Goal: Feedback & Contribution: Leave review/rating

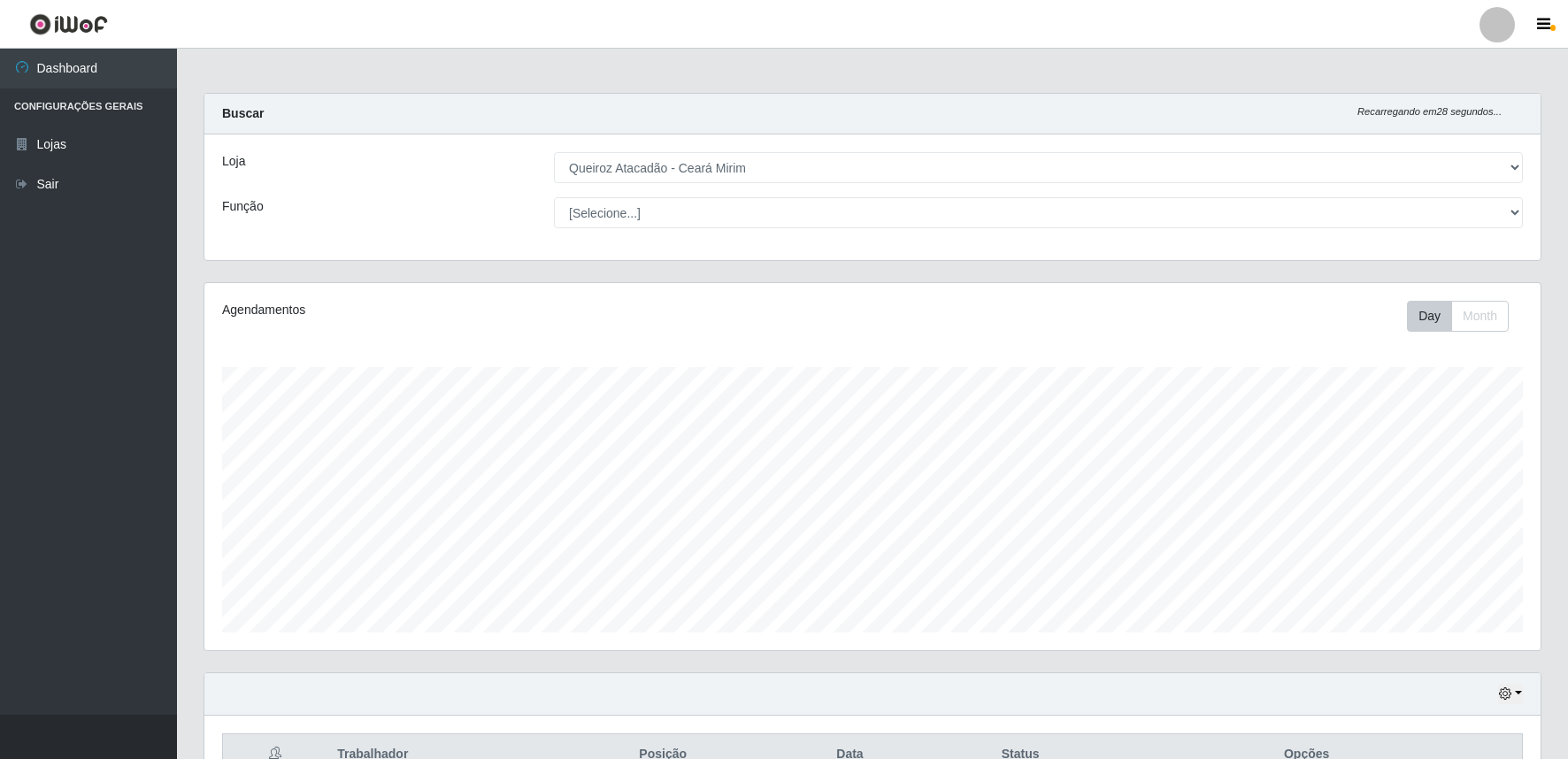
select select "465"
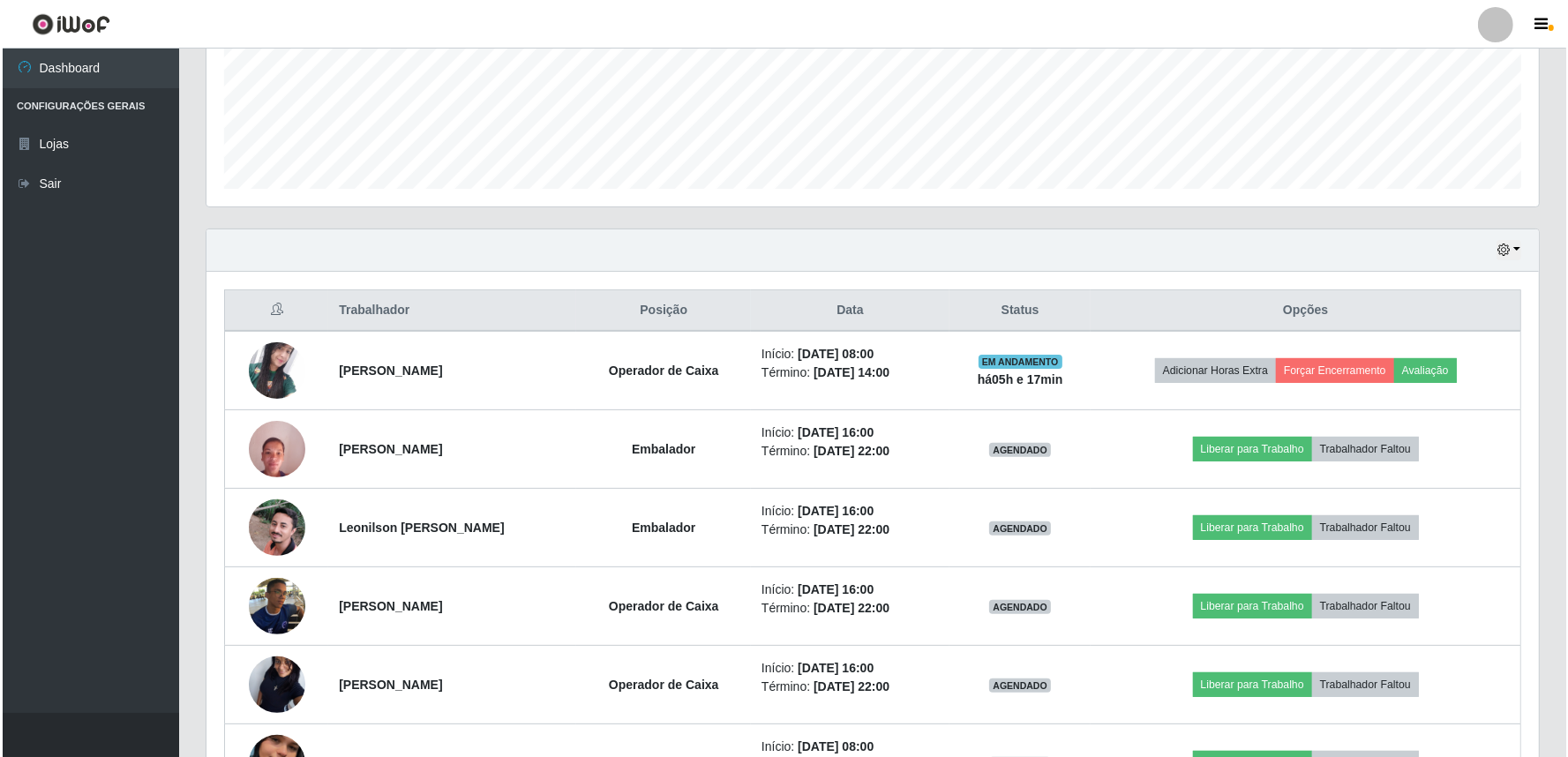
scroll to position [365, 1332]
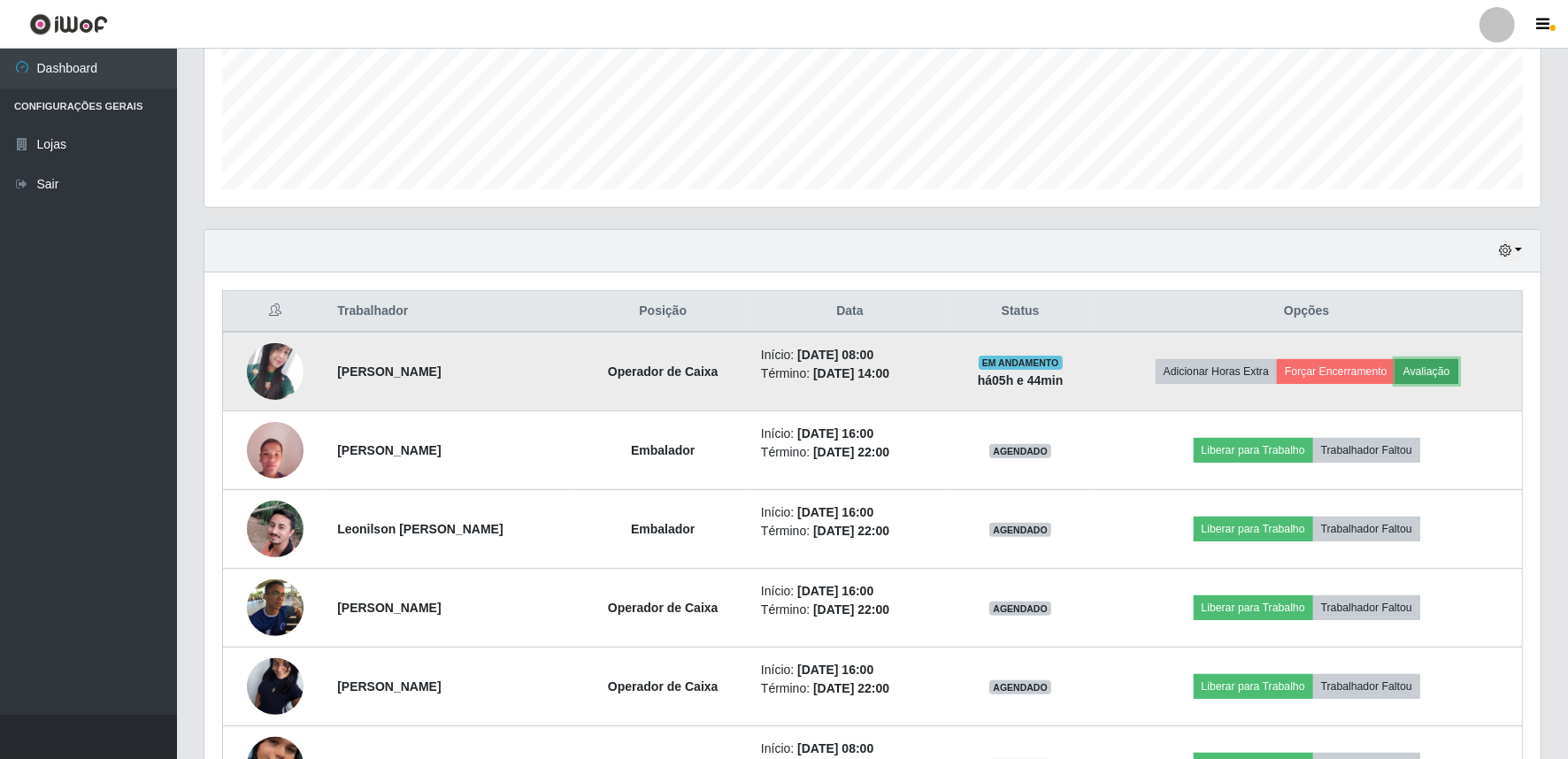
click at [1434, 371] on button "Avaliação" at bounding box center [1426, 371] width 63 height 25
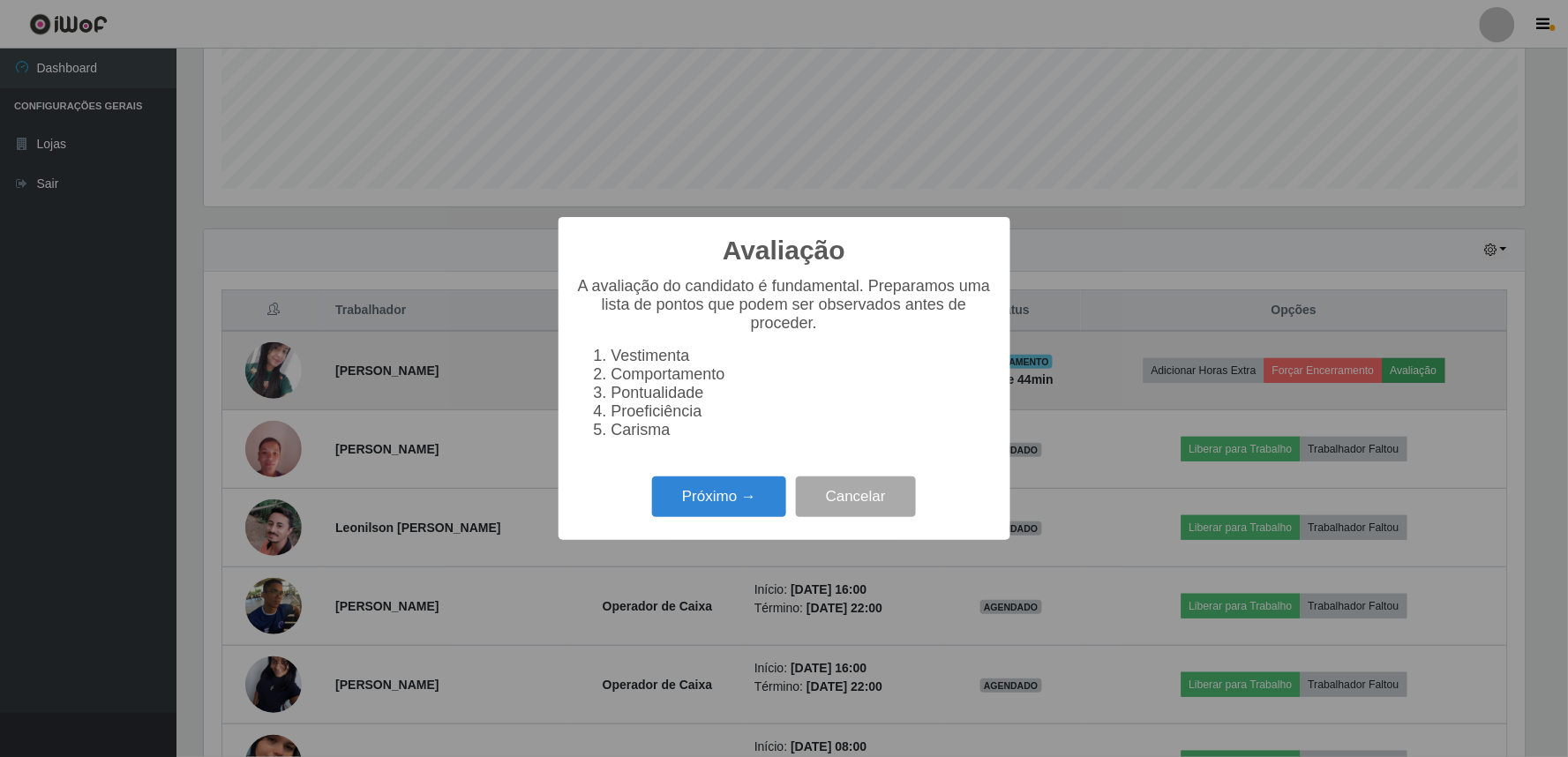
scroll to position [365, 1321]
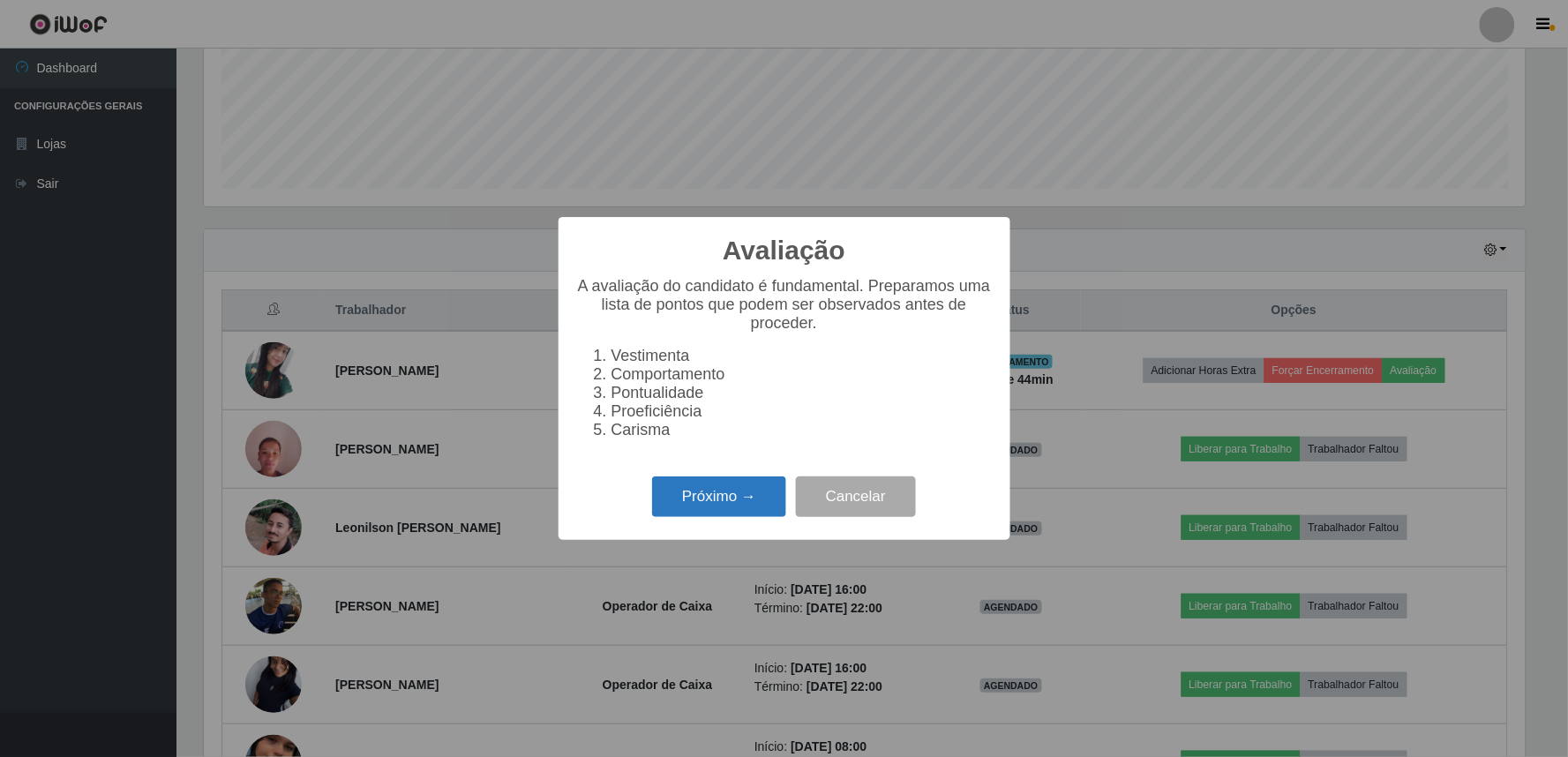
click at [764, 485] on button "Próximo →" at bounding box center [719, 497] width 134 height 42
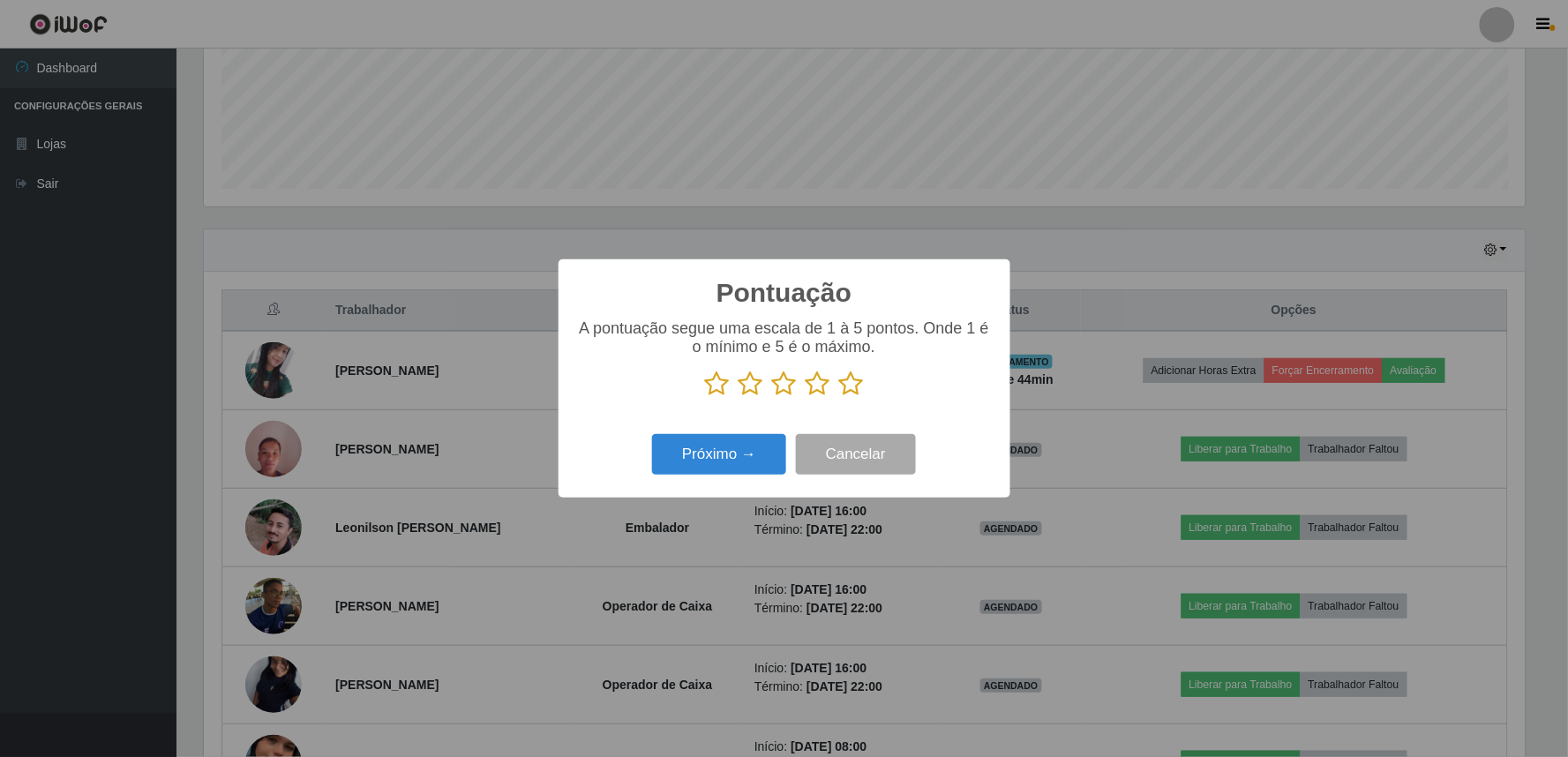
scroll to position [881641, 880937]
click at [821, 381] on icon at bounding box center [817, 383] width 25 height 26
click at [805, 397] on input "radio" at bounding box center [805, 397] width 0 height 0
click at [854, 384] on icon at bounding box center [851, 383] width 25 height 26
click at [839, 397] on input "radio" at bounding box center [839, 397] width 0 height 0
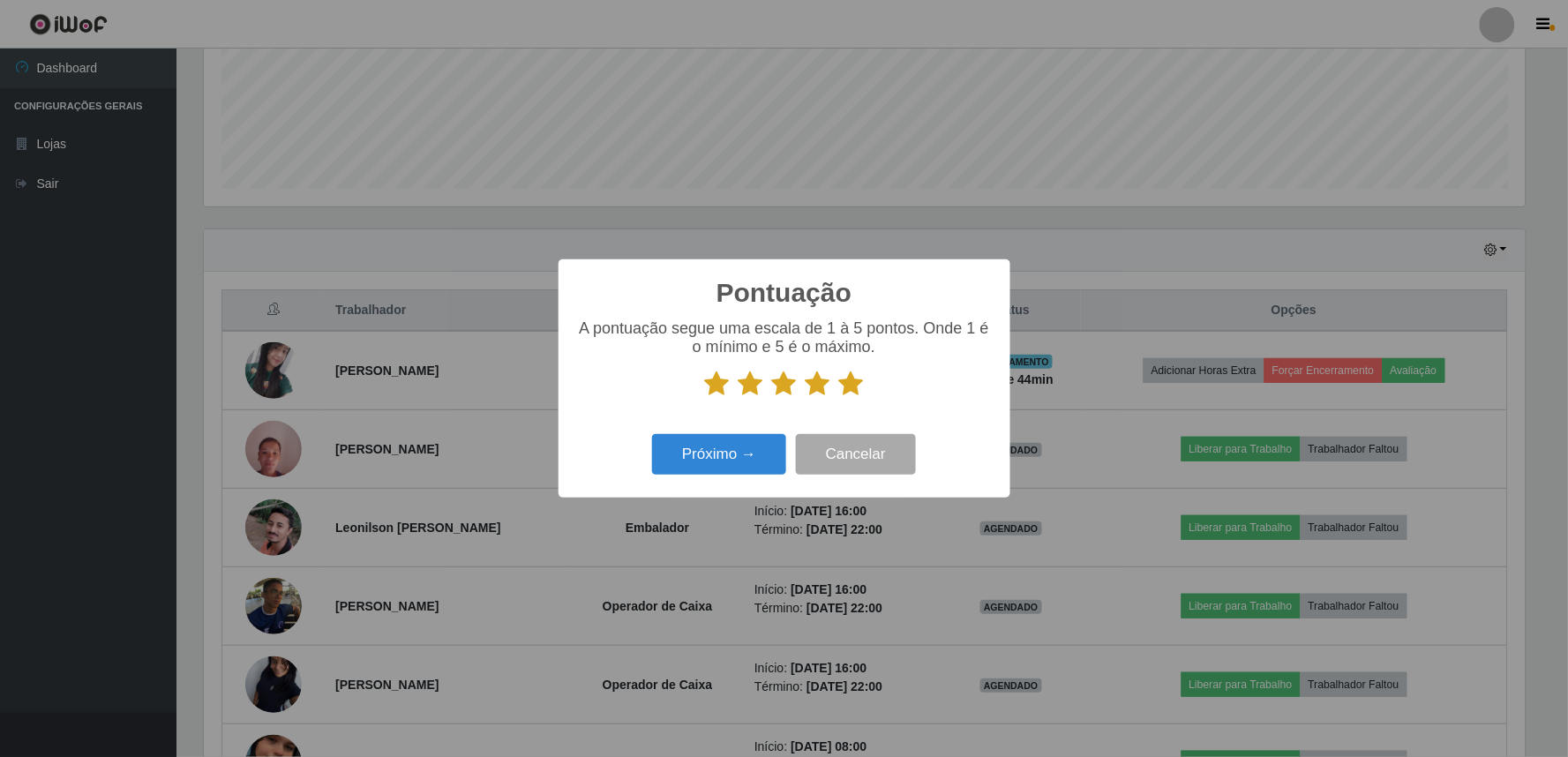
click at [827, 397] on icon at bounding box center [817, 383] width 25 height 26
click at [805, 397] on input "radio" at bounding box center [805, 397] width 0 height 0
click at [726, 473] on button "Próximo →" at bounding box center [719, 455] width 134 height 42
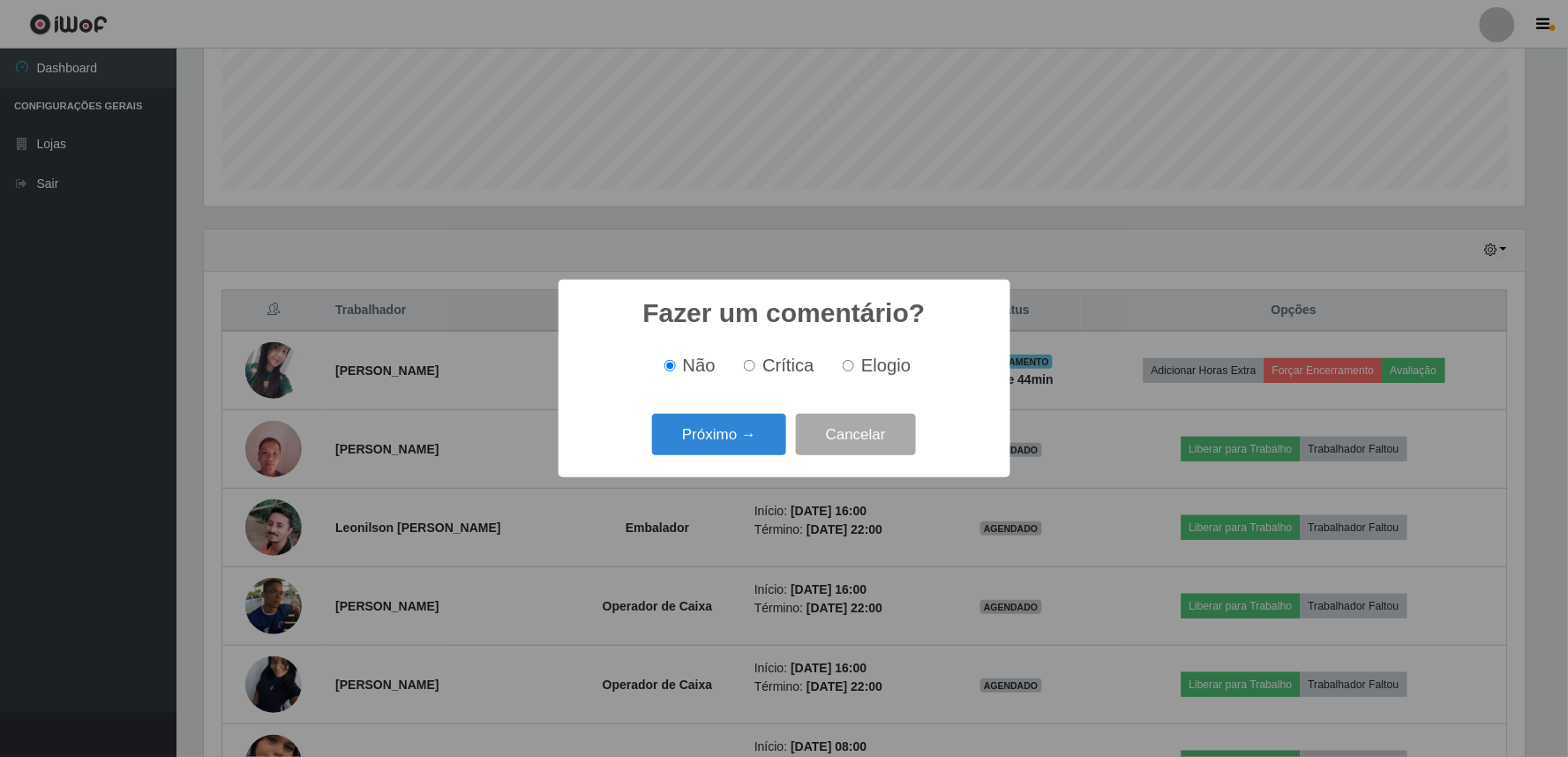
click at [840, 368] on label "Elogio" at bounding box center [873, 366] width 75 height 20
click at [843, 368] on input "Elogio" at bounding box center [848, 365] width 12 height 12
radio input "true"
click at [774, 444] on button "Próximo →" at bounding box center [719, 435] width 134 height 42
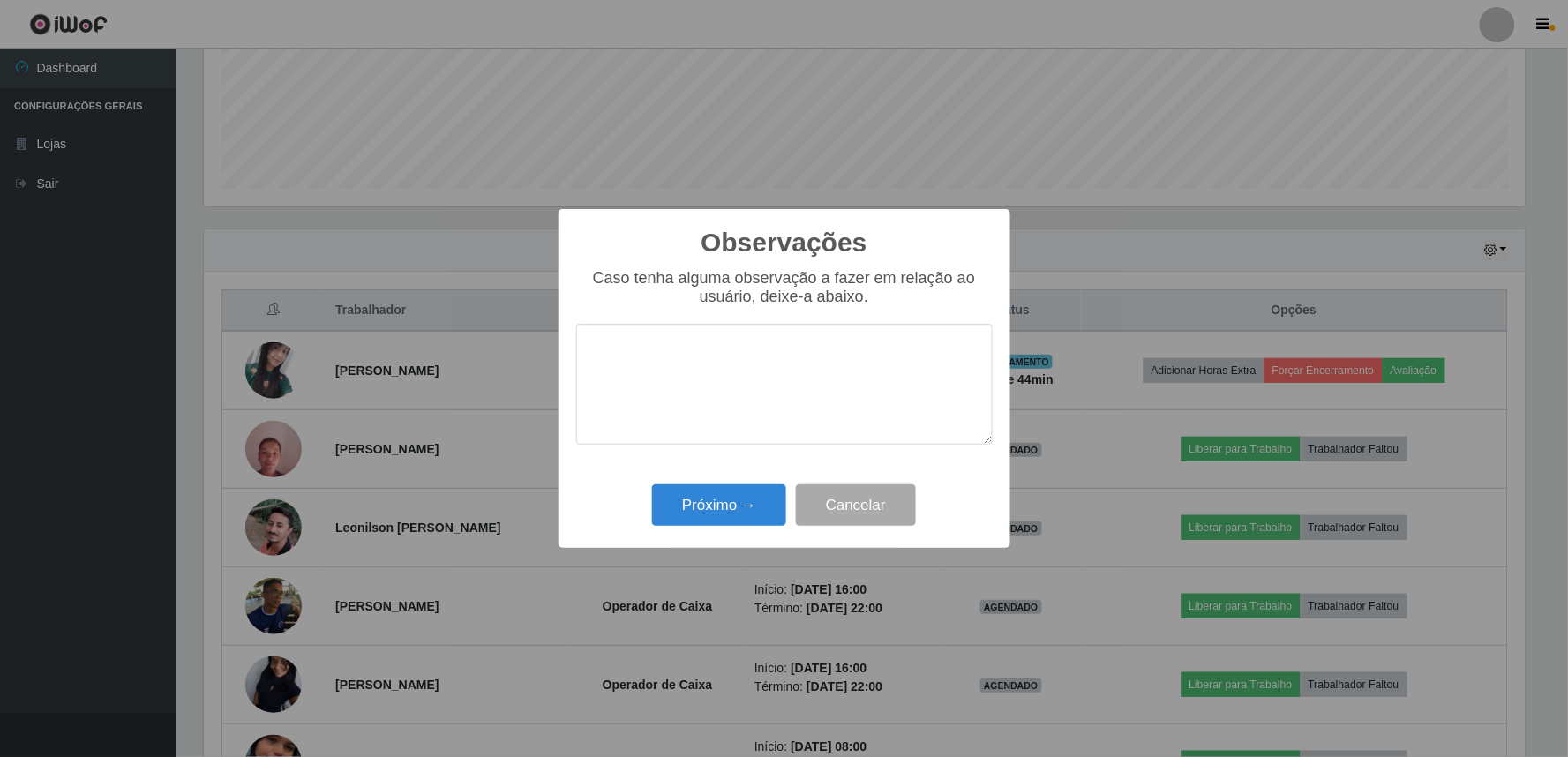
click at [743, 366] on textarea at bounding box center [784, 384] width 417 height 121
type textarea "BOM ATENDIMENTO"
click at [722, 516] on button "Próximo →" at bounding box center [719, 505] width 134 height 42
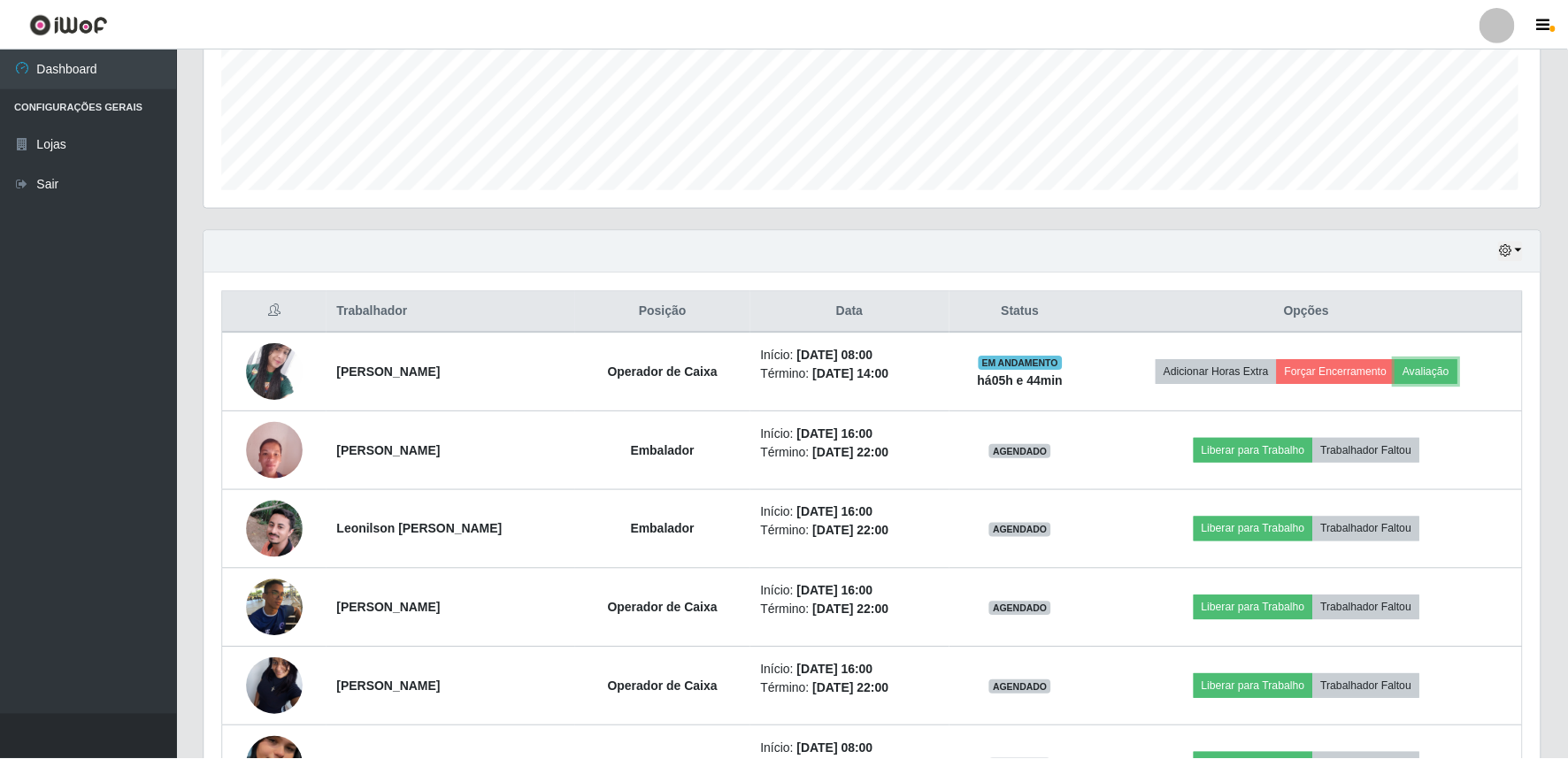
scroll to position [366, 1336]
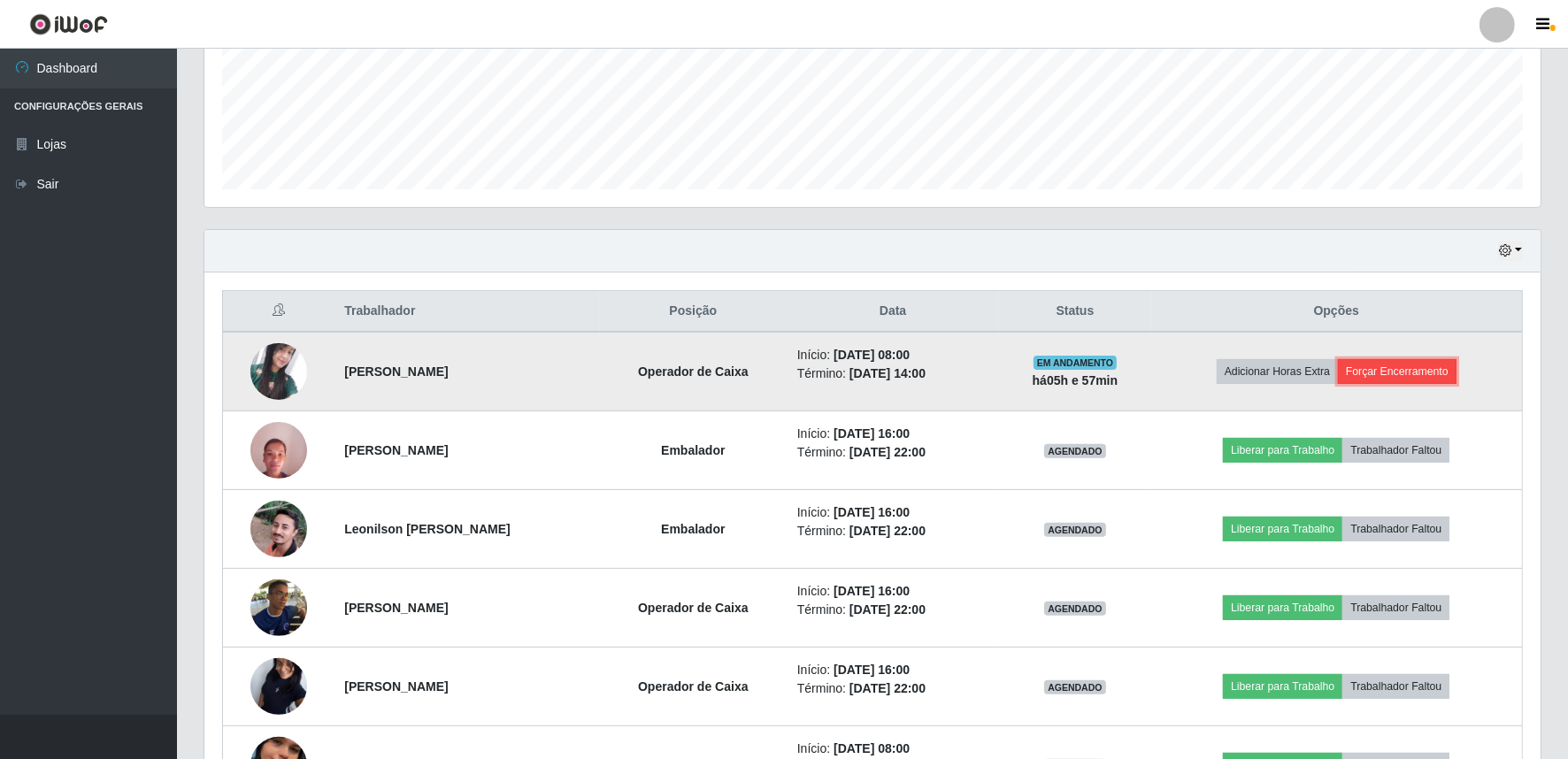
click at [1414, 371] on button "Forçar Encerramento" at bounding box center [1397, 371] width 118 height 25
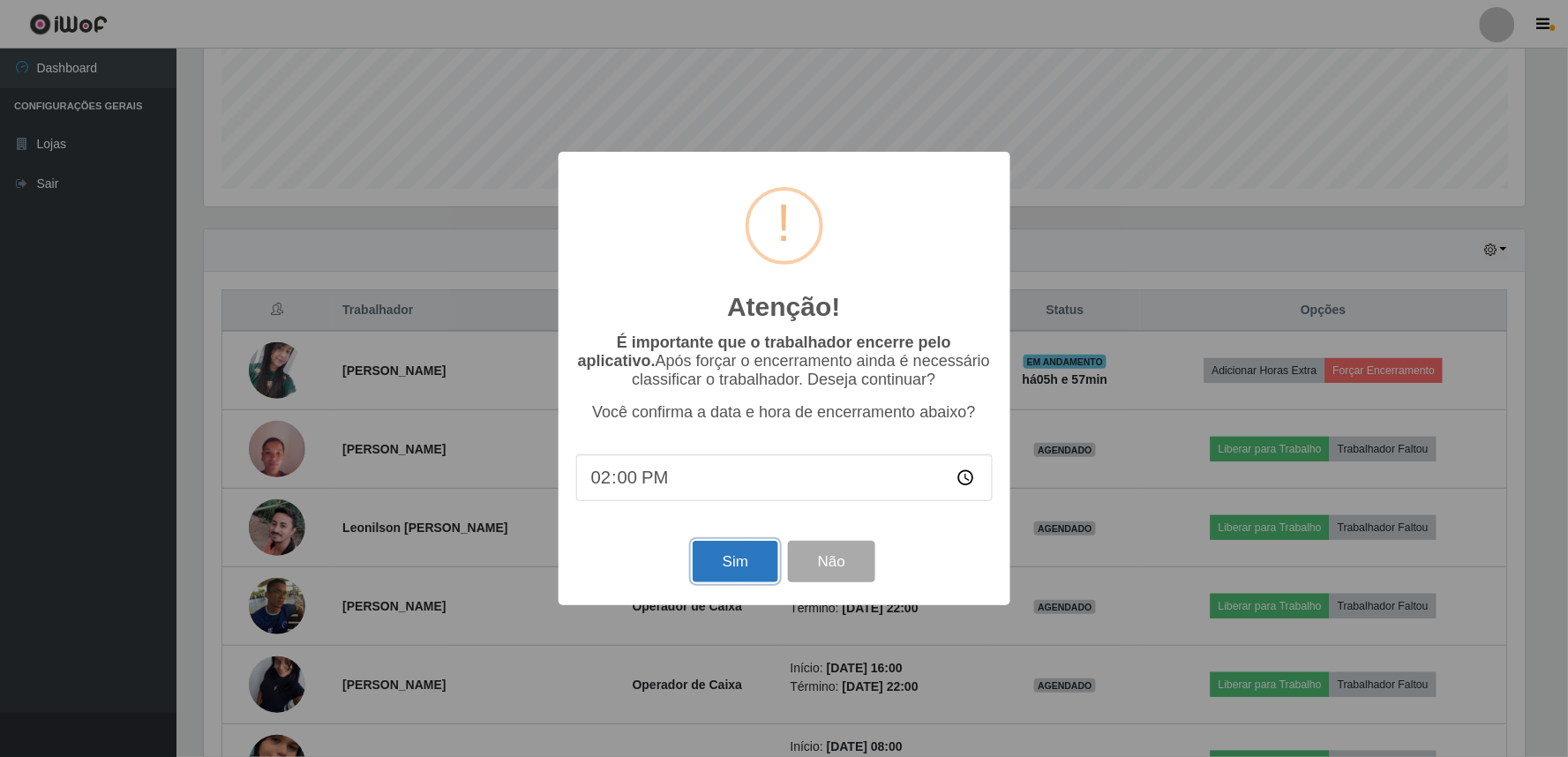
click at [748, 568] on button "Sim" at bounding box center [735, 562] width 85 height 42
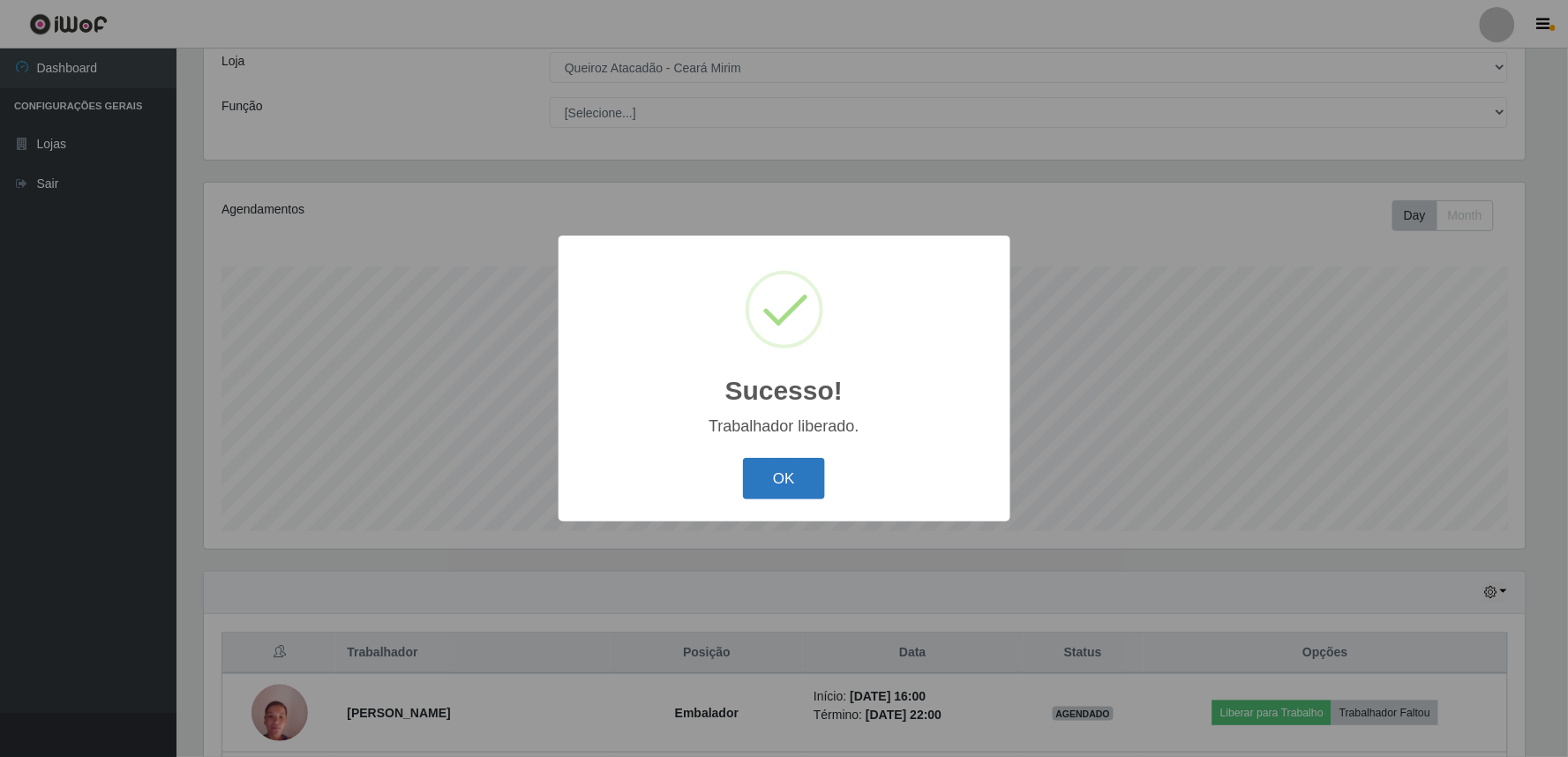
click at [777, 473] on button "OK" at bounding box center [784, 478] width 82 height 42
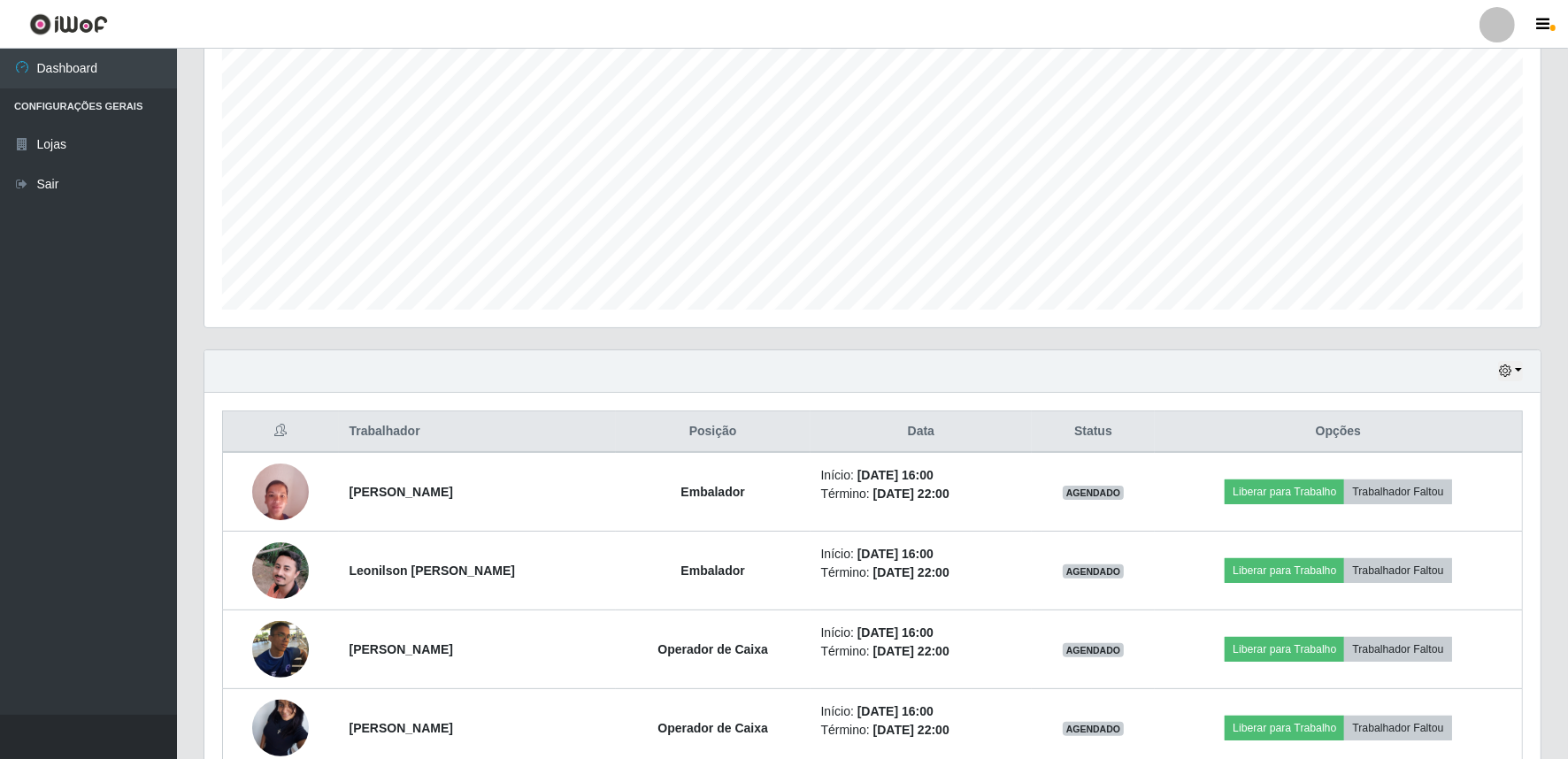
scroll to position [360, 0]
